Goal: Communication & Community: Answer question/provide support

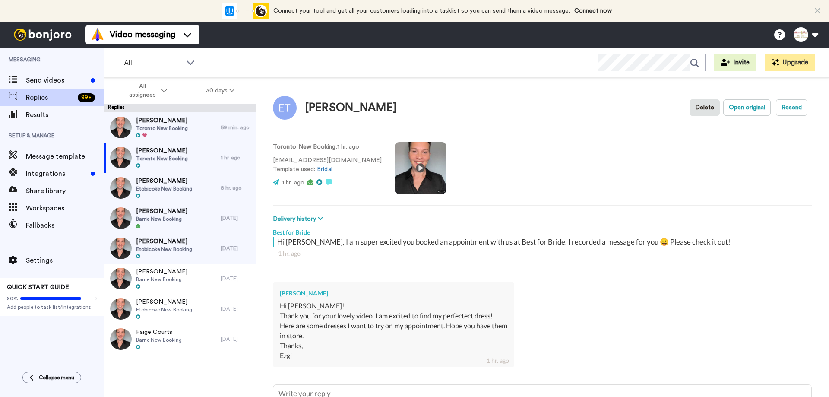
scroll to position [79, 0]
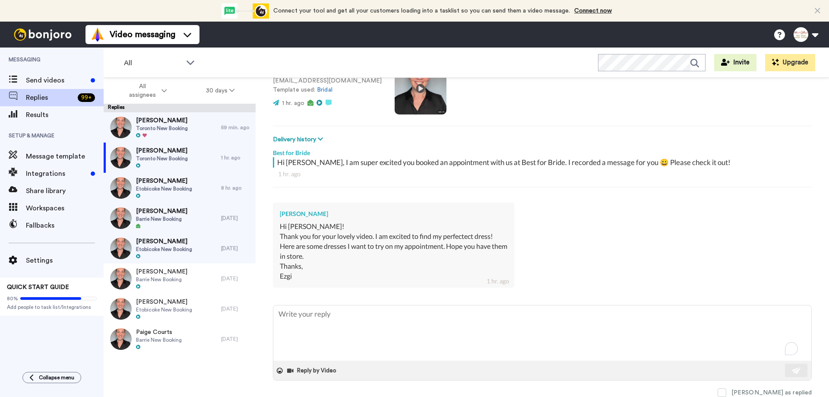
drag, startPoint x: 390, startPoint y: 248, endPoint x: 406, endPoint y: 247, distance: 16.4
click at [396, 247] on div "Hi Olga! Thank you for your lovely video. I am excited to find my perfectect dr…" at bounding box center [394, 251] width 228 height 59
click at [408, 247] on div "Hi Olga! Thank you for your lovely video. I am excited to find my perfectect dr…" at bounding box center [394, 251] width 228 height 59
click at [319, 313] on textarea "To enrich screen reader interactions, please activate Accessibility in Grammarl…" at bounding box center [542, 332] width 538 height 55
type textarea "H"
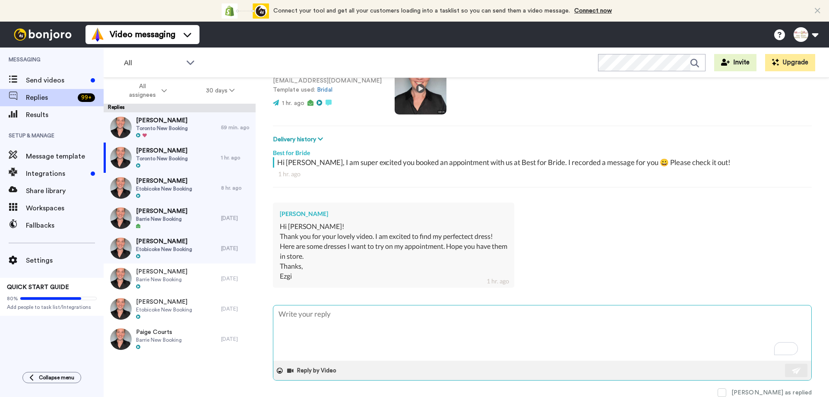
type textarea "x"
type textarea "Hi"
type textarea "x"
type textarea "Hi"
type textarea "x"
